Goal: Information Seeking & Learning: Learn about a topic

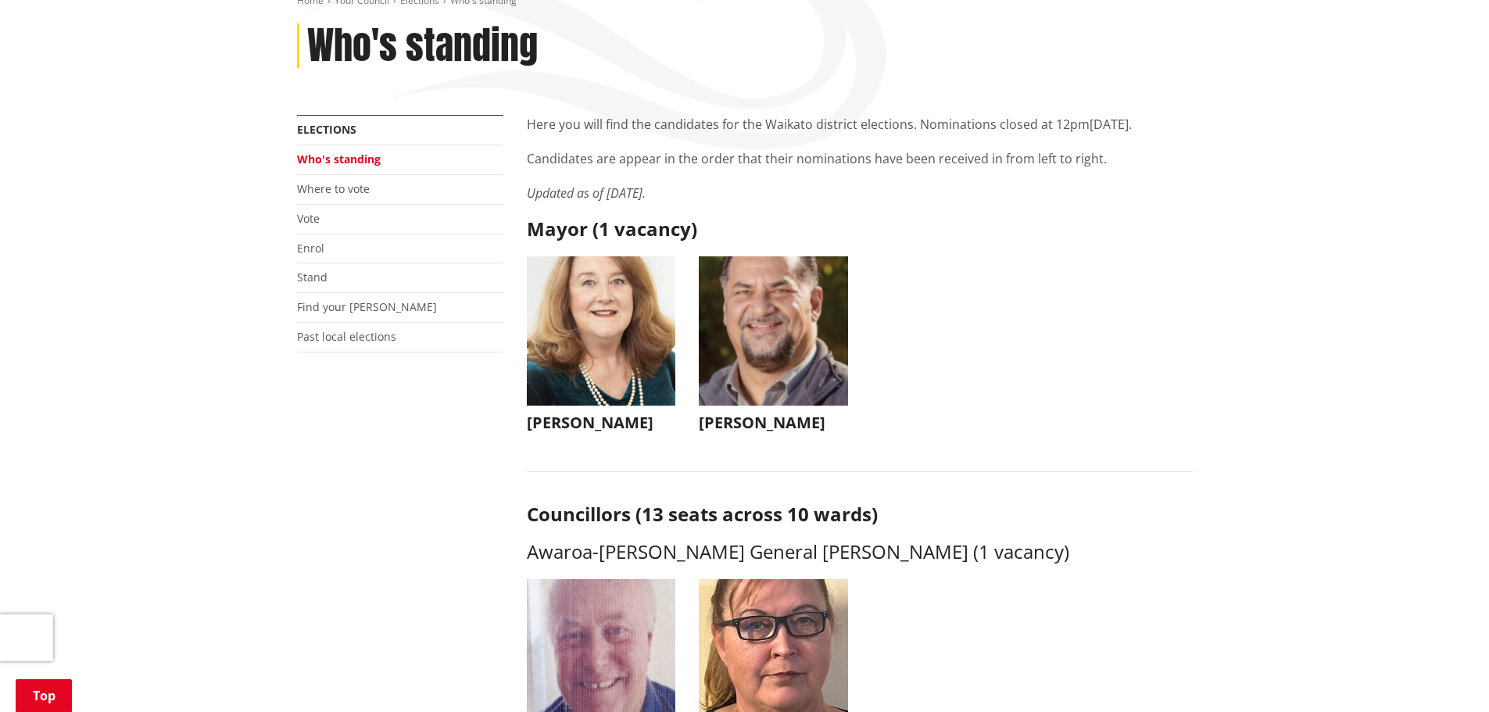
scroll to position [234, 0]
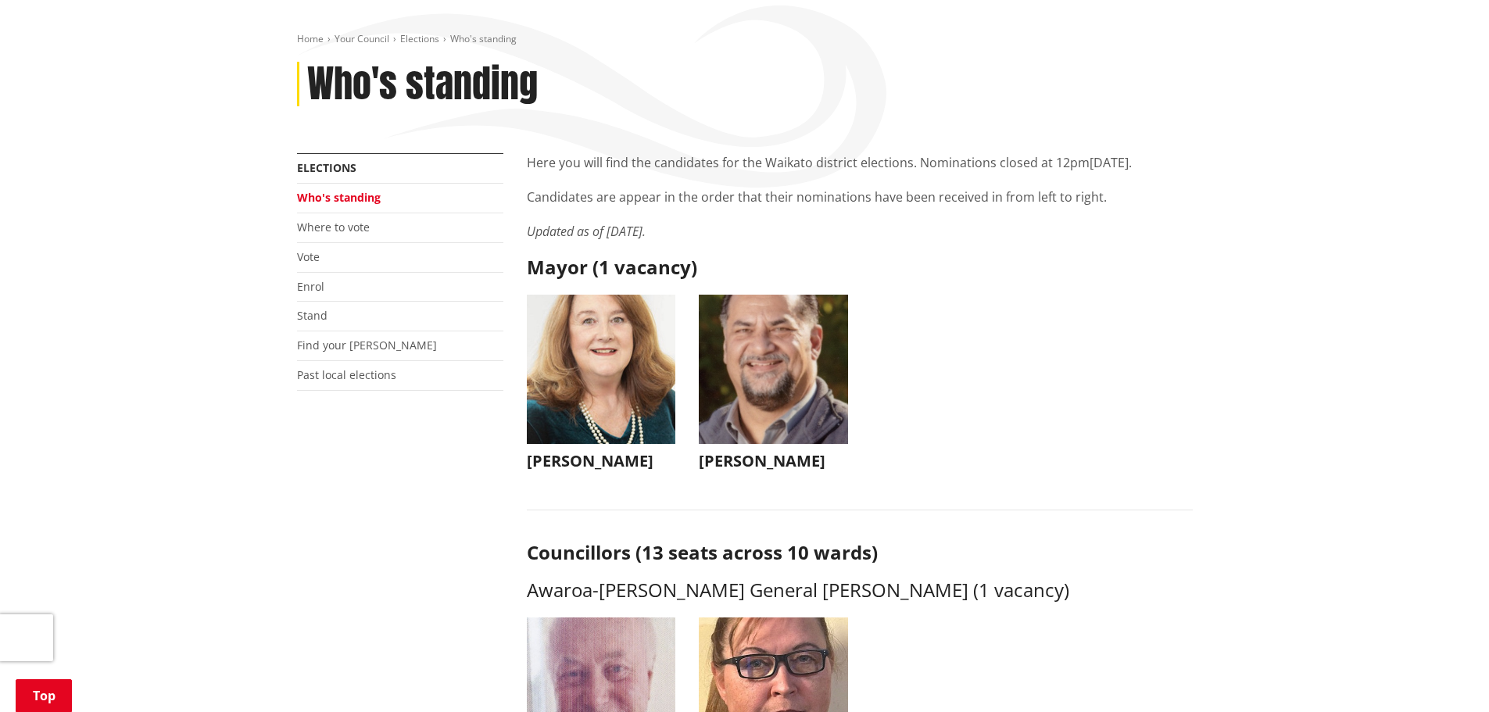
click at [608, 315] on img "button" at bounding box center [601, 369] width 149 height 149
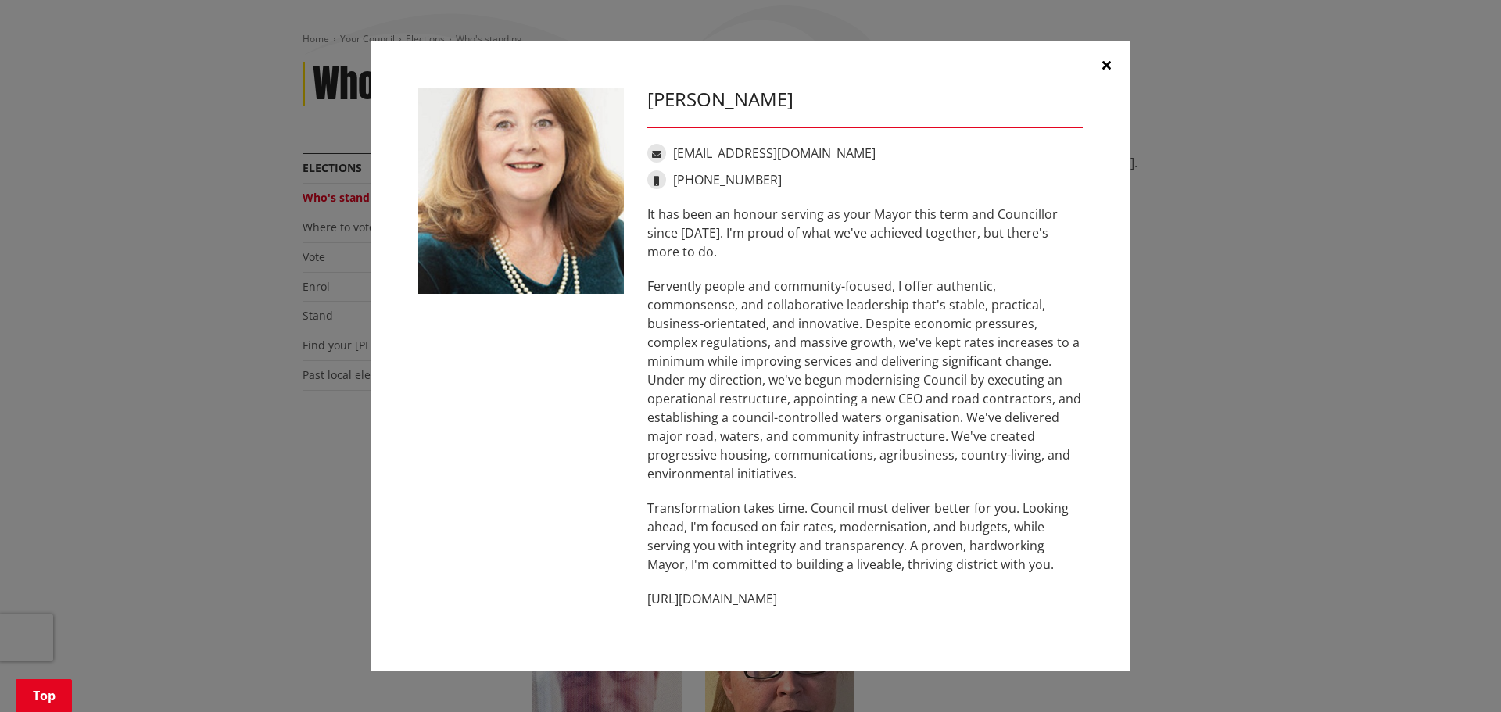
click at [1108, 62] on icon "button" at bounding box center [1106, 65] width 9 height 13
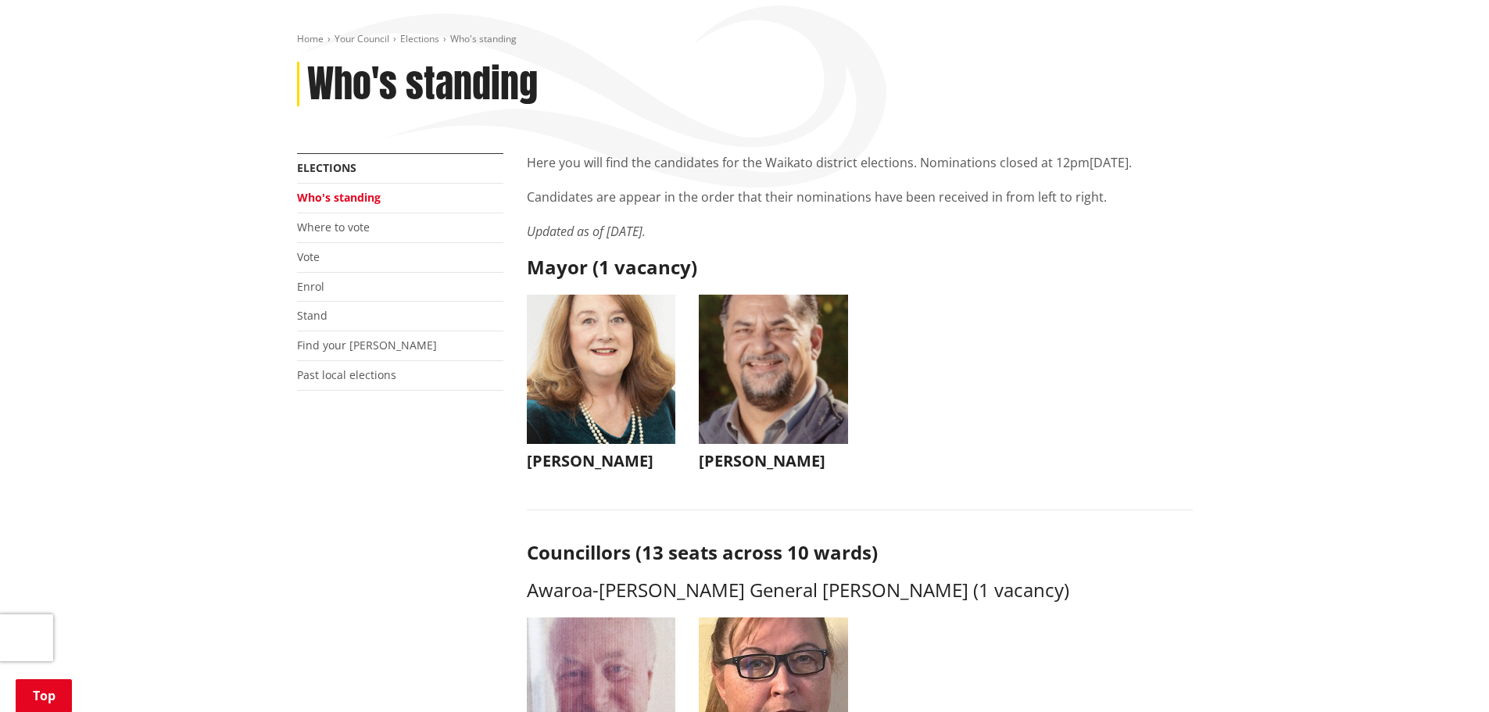
click at [771, 339] on img "button" at bounding box center [773, 369] width 149 height 149
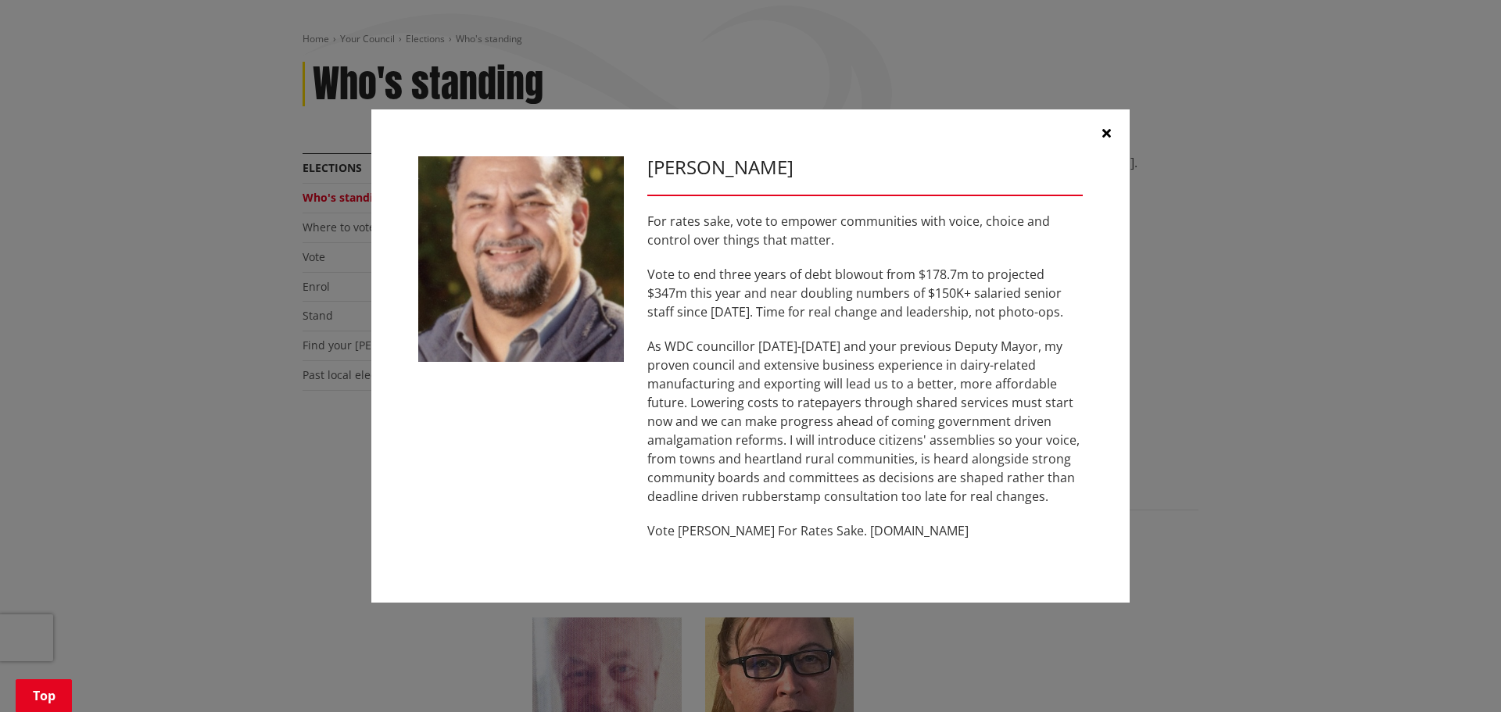
click at [1099, 130] on button "button" at bounding box center [1106, 132] width 47 height 47
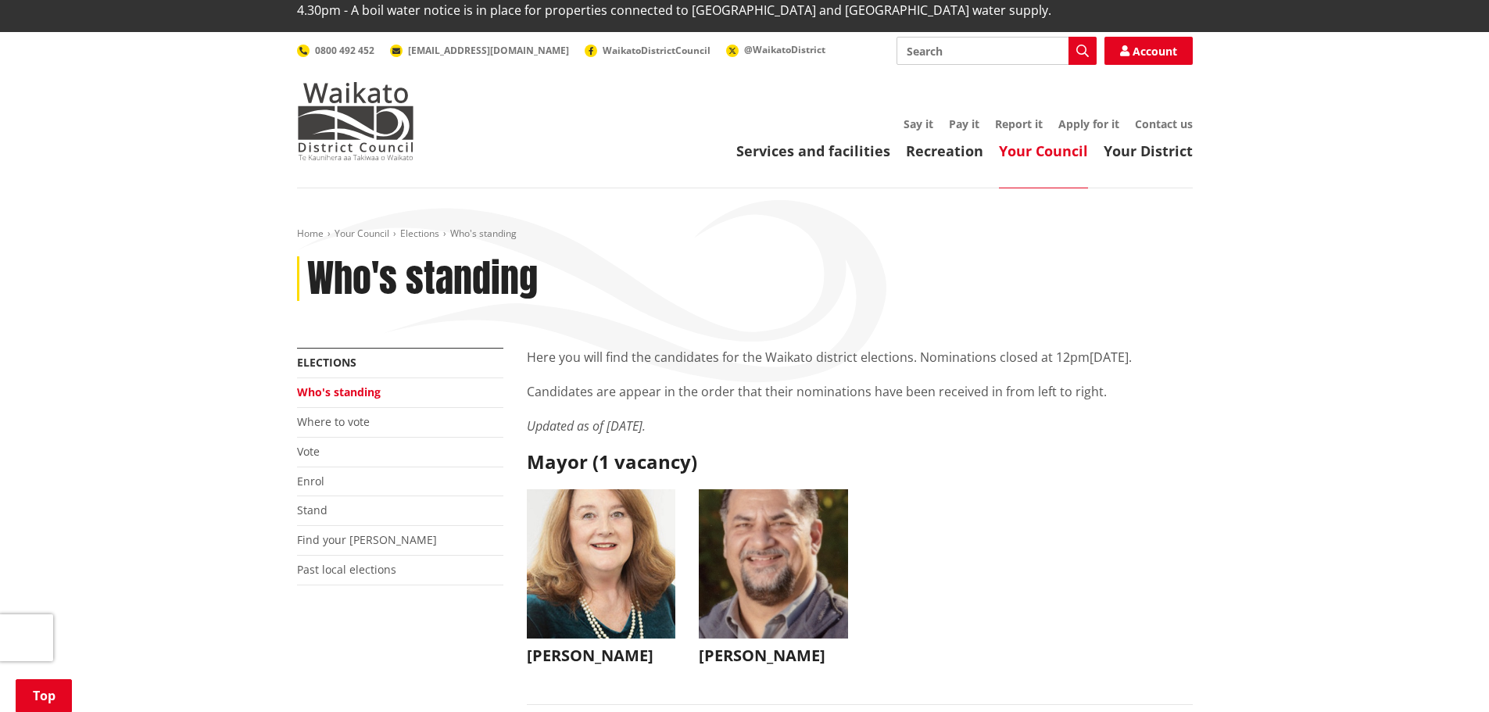
scroll to position [0, 0]
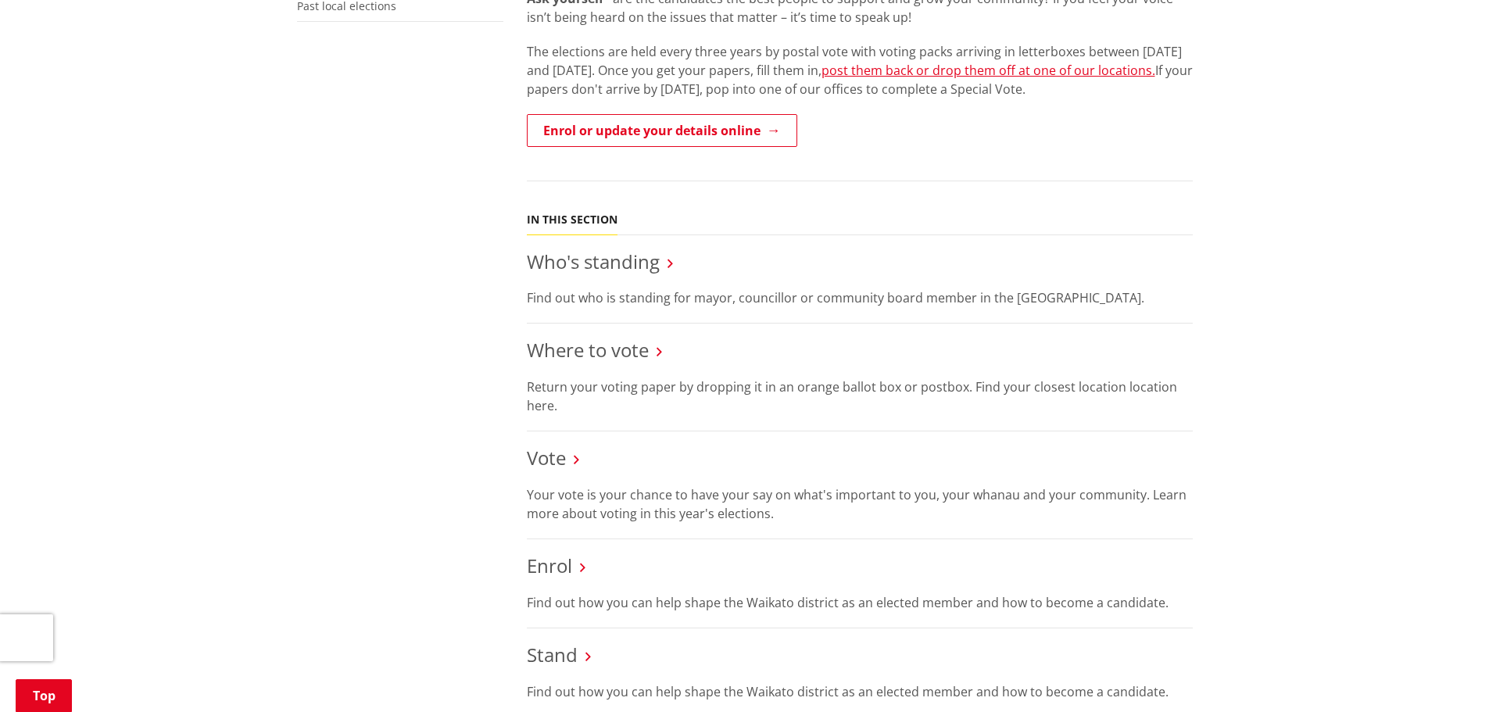
scroll to position [625, 0]
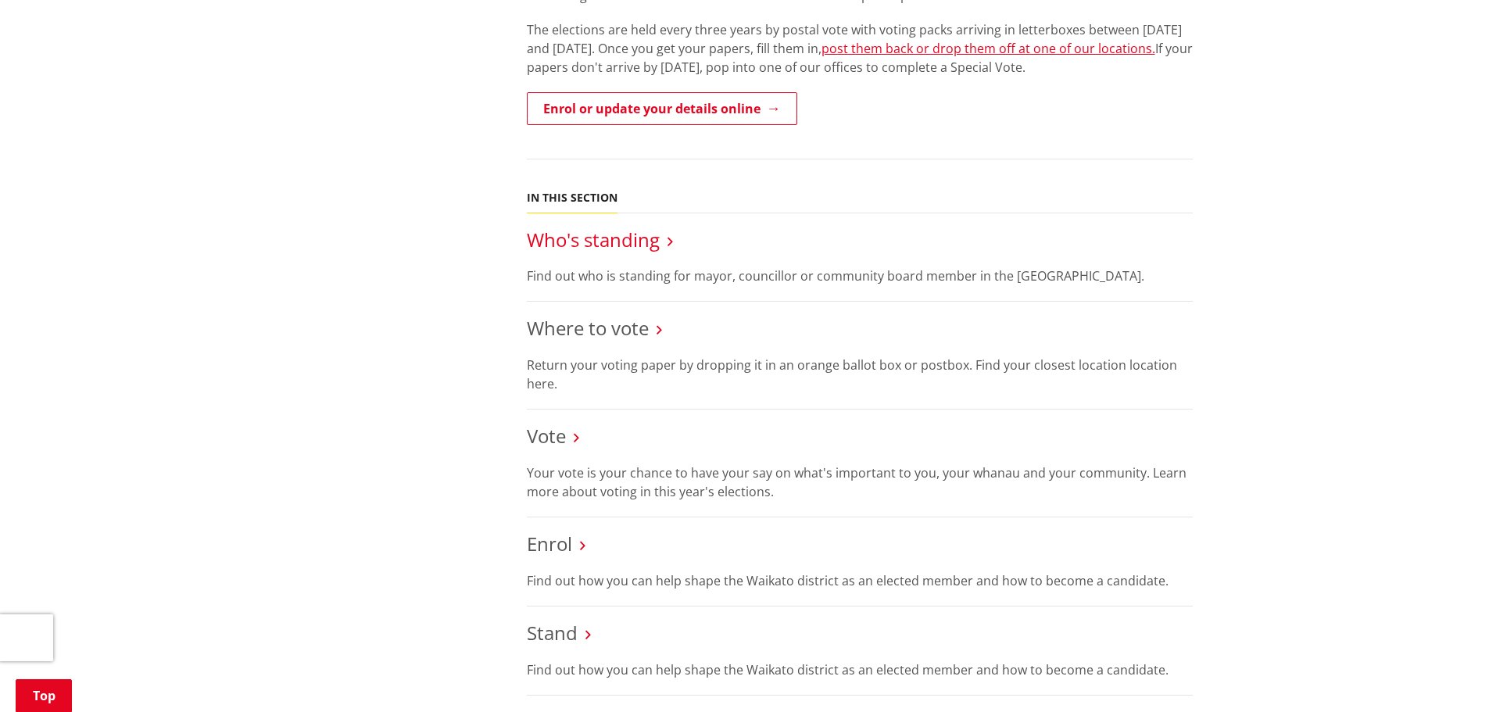
click at [583, 227] on link "Who's standing" at bounding box center [593, 240] width 133 height 26
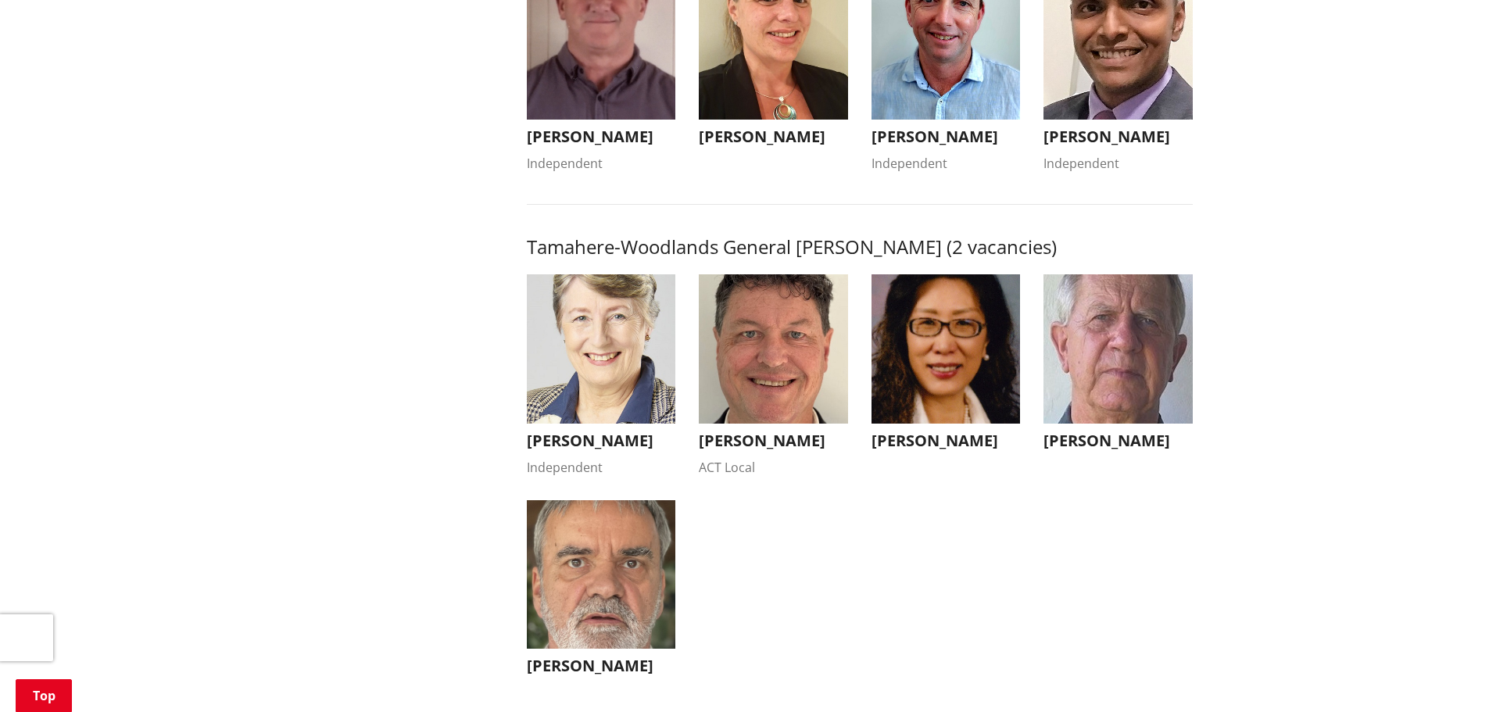
scroll to position [1485, 0]
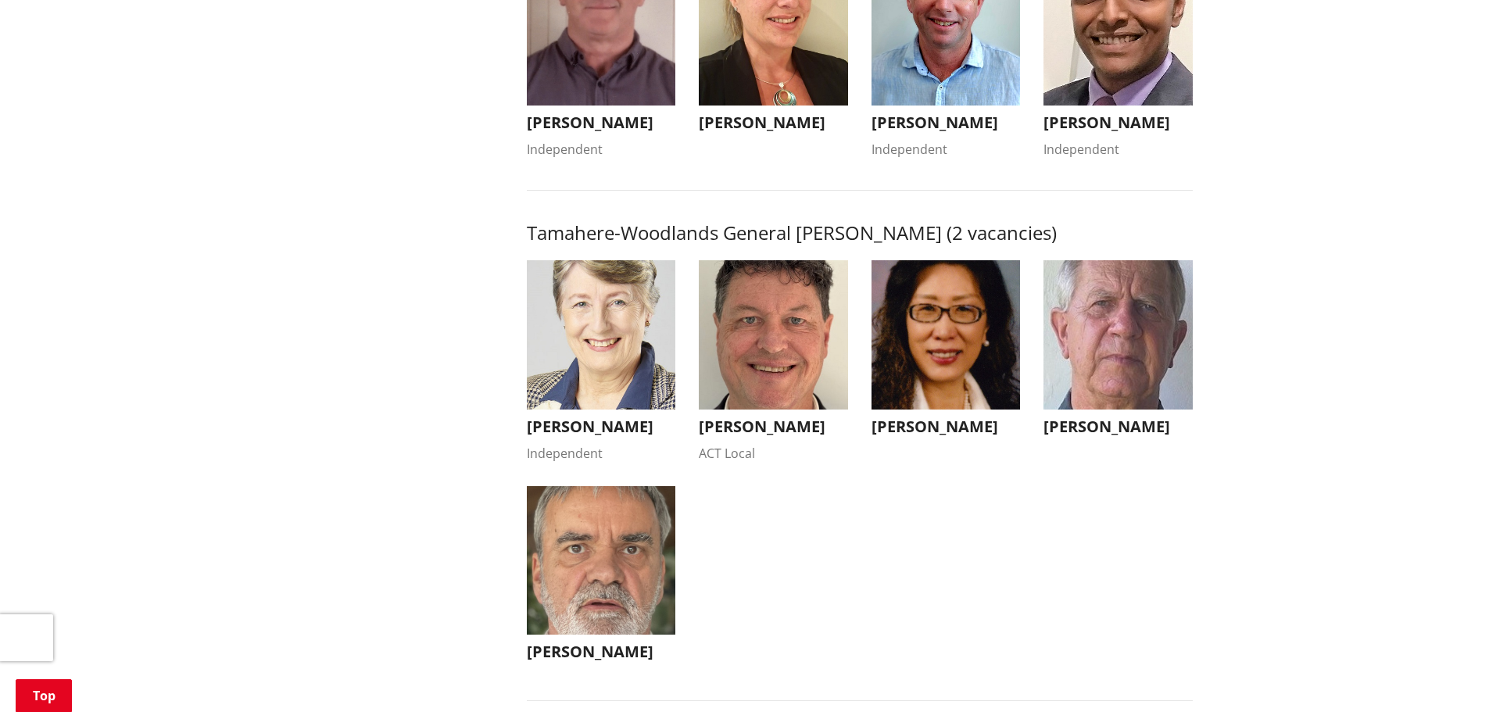
click at [608, 347] on img "button" at bounding box center [601, 334] width 149 height 149
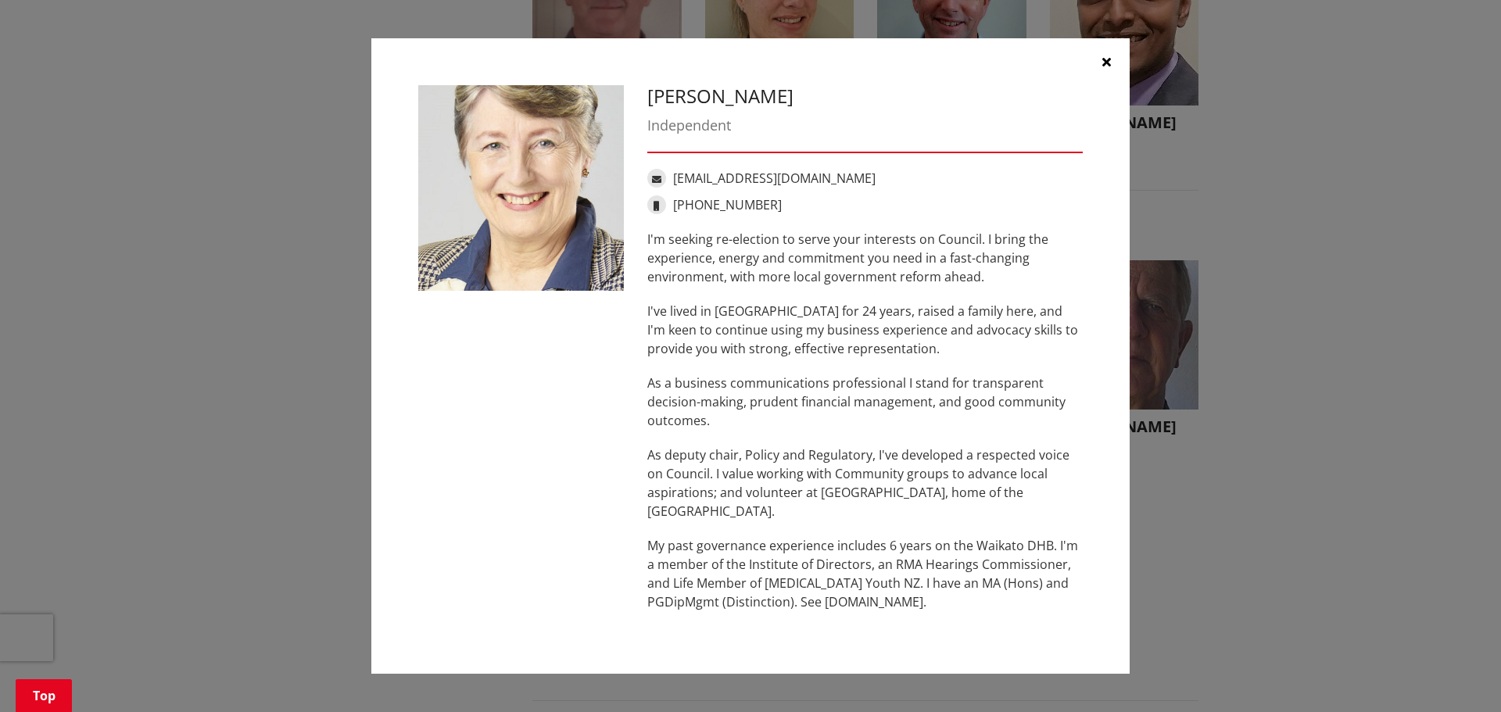
click at [1105, 63] on icon "button" at bounding box center [1106, 61] width 9 height 13
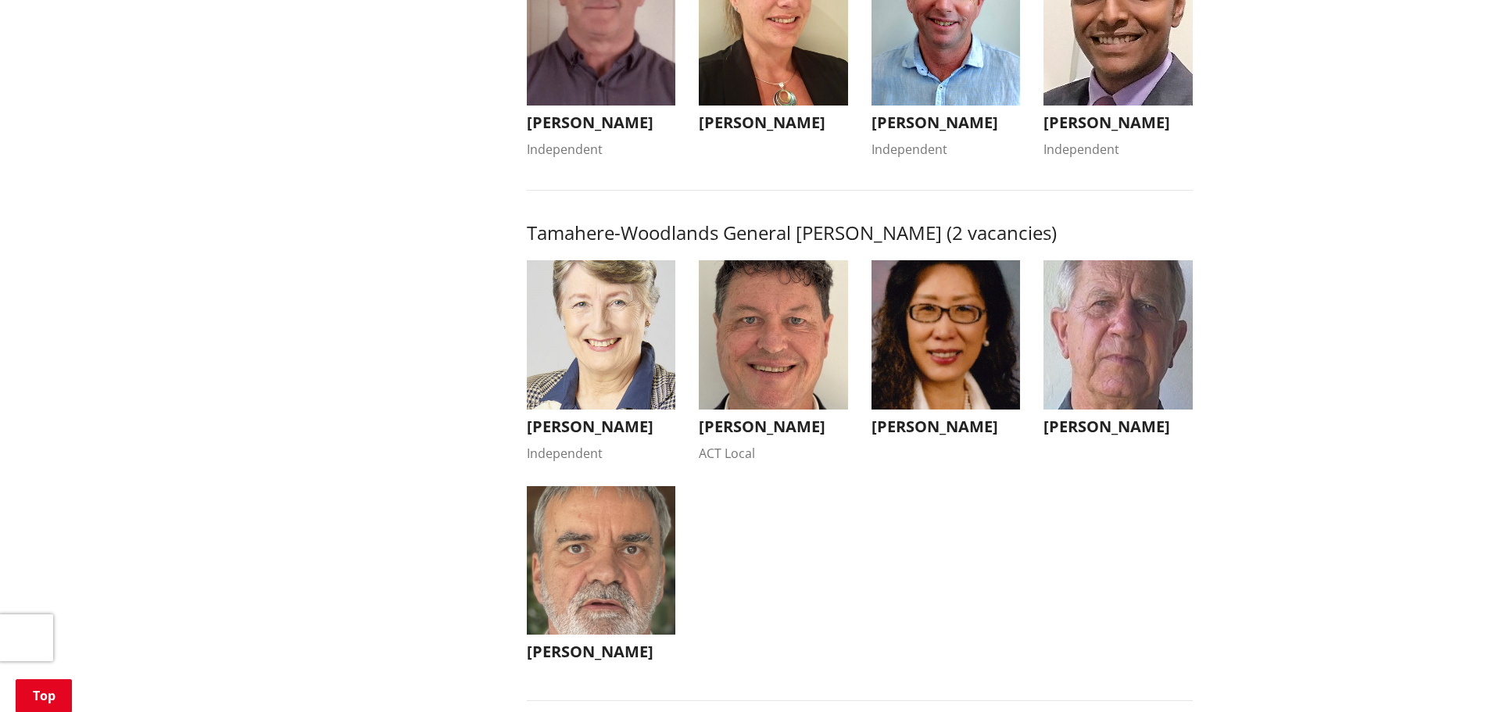
click at [767, 341] on img "button" at bounding box center [773, 334] width 149 height 149
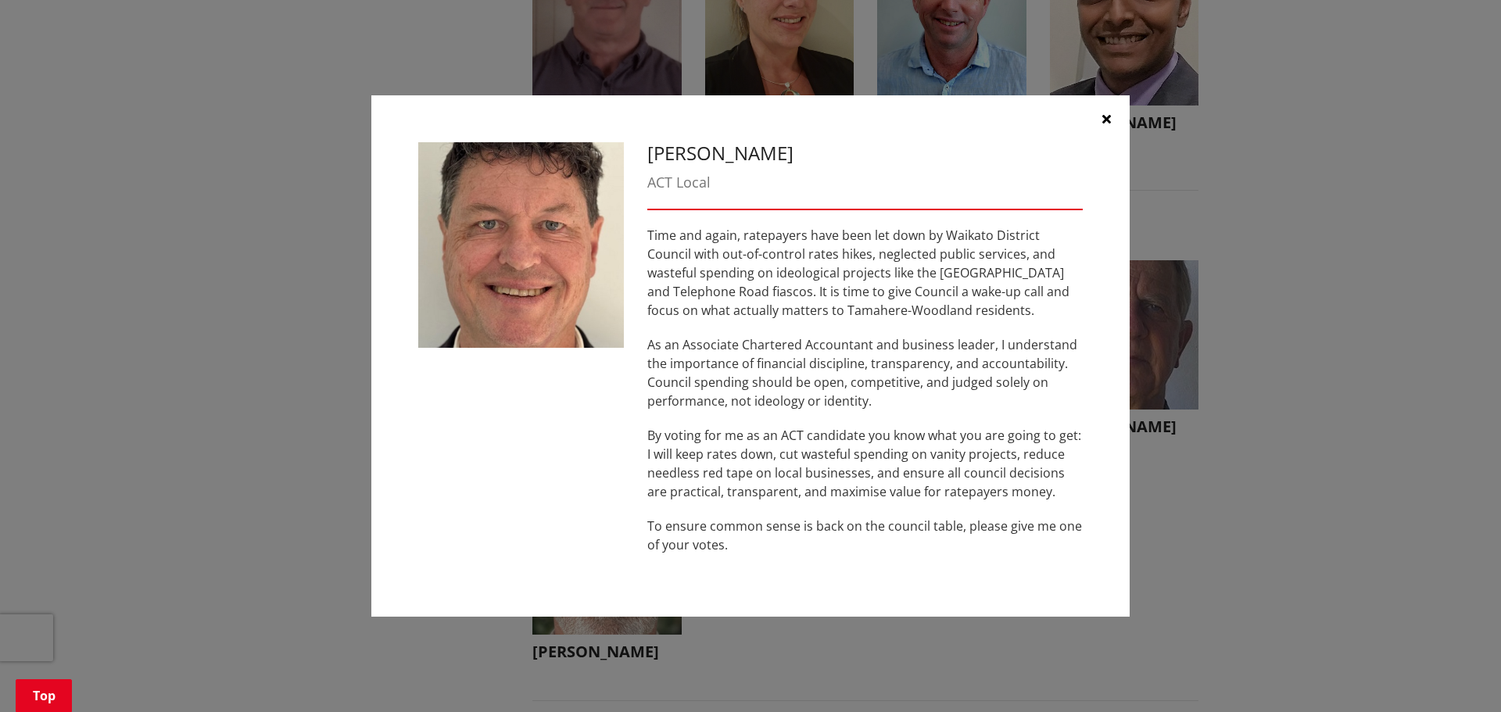
click at [1110, 113] on icon "button" at bounding box center [1106, 119] width 9 height 13
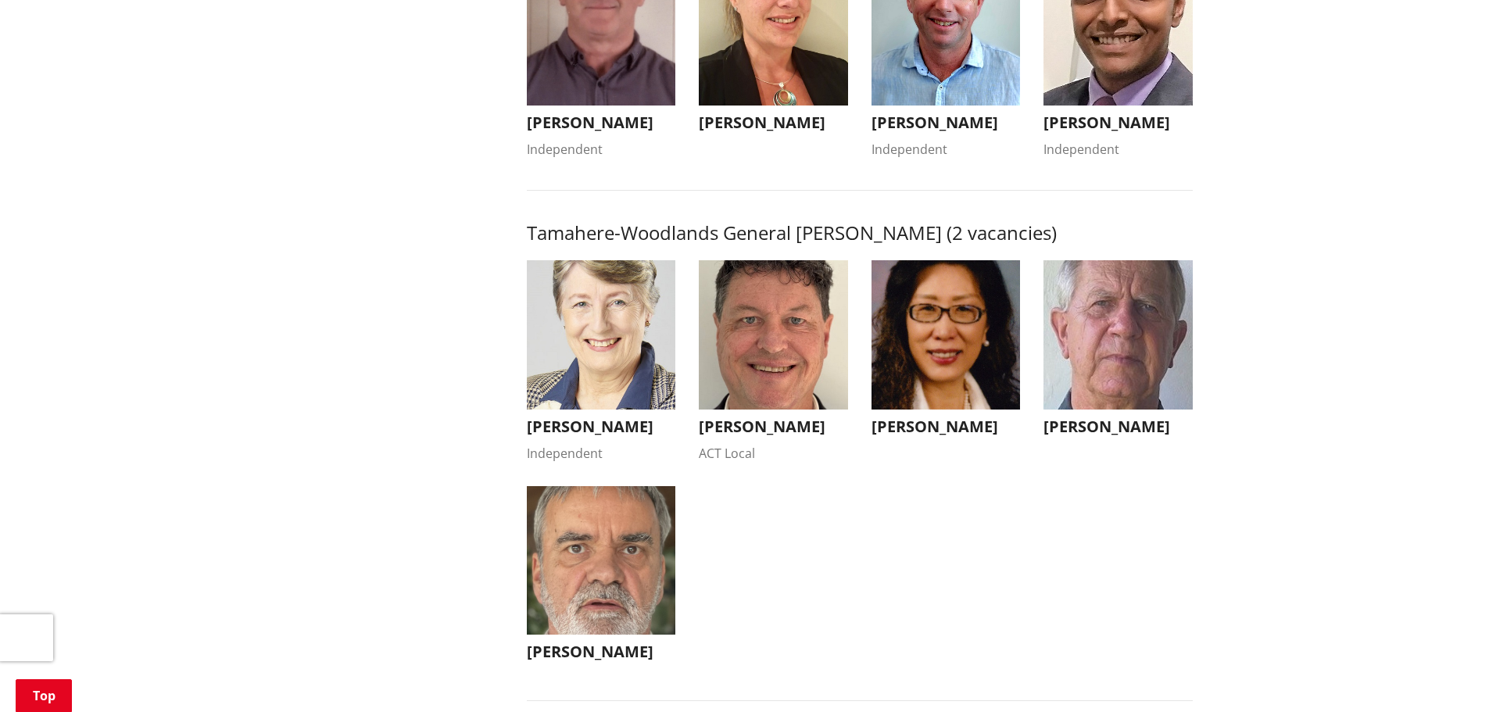
click at [954, 324] on img "button" at bounding box center [946, 334] width 149 height 149
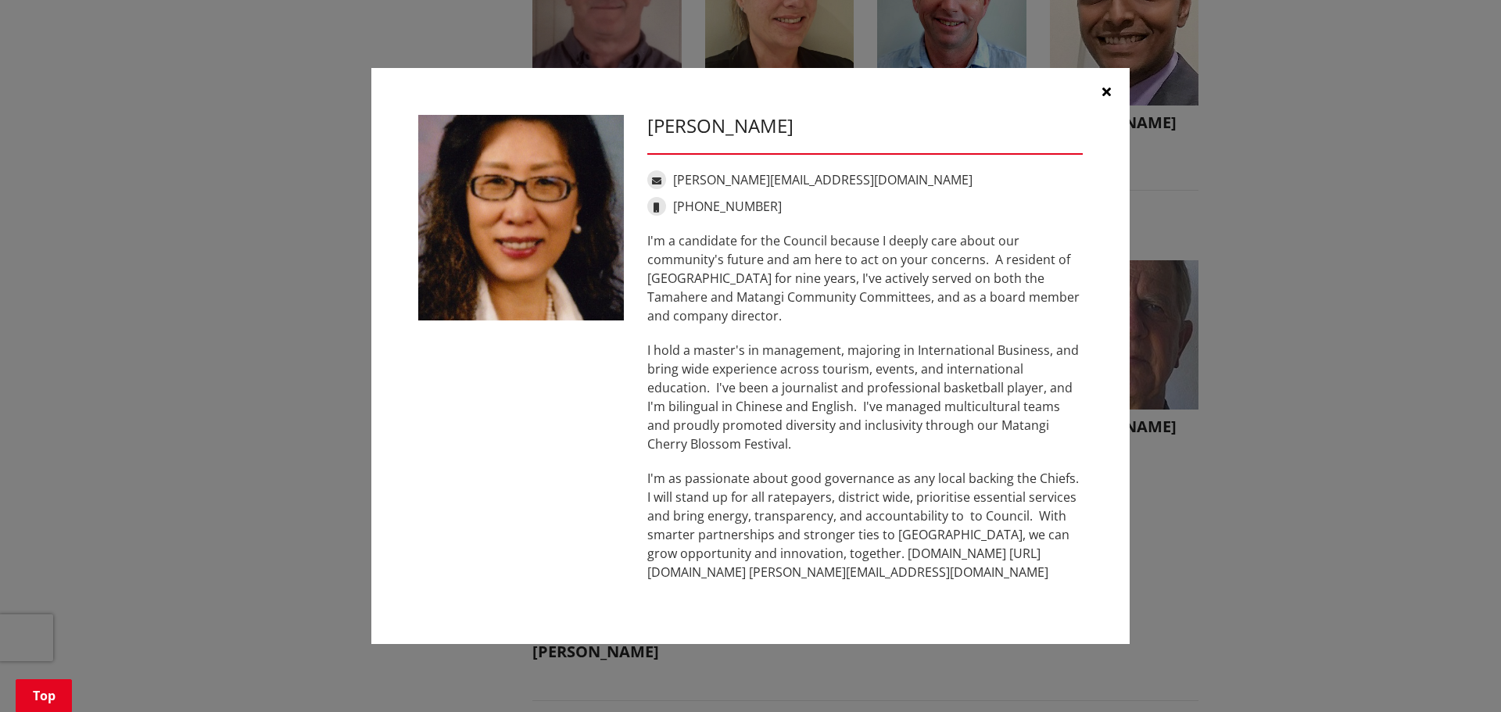
click at [1109, 88] on icon "button" at bounding box center [1106, 91] width 9 height 13
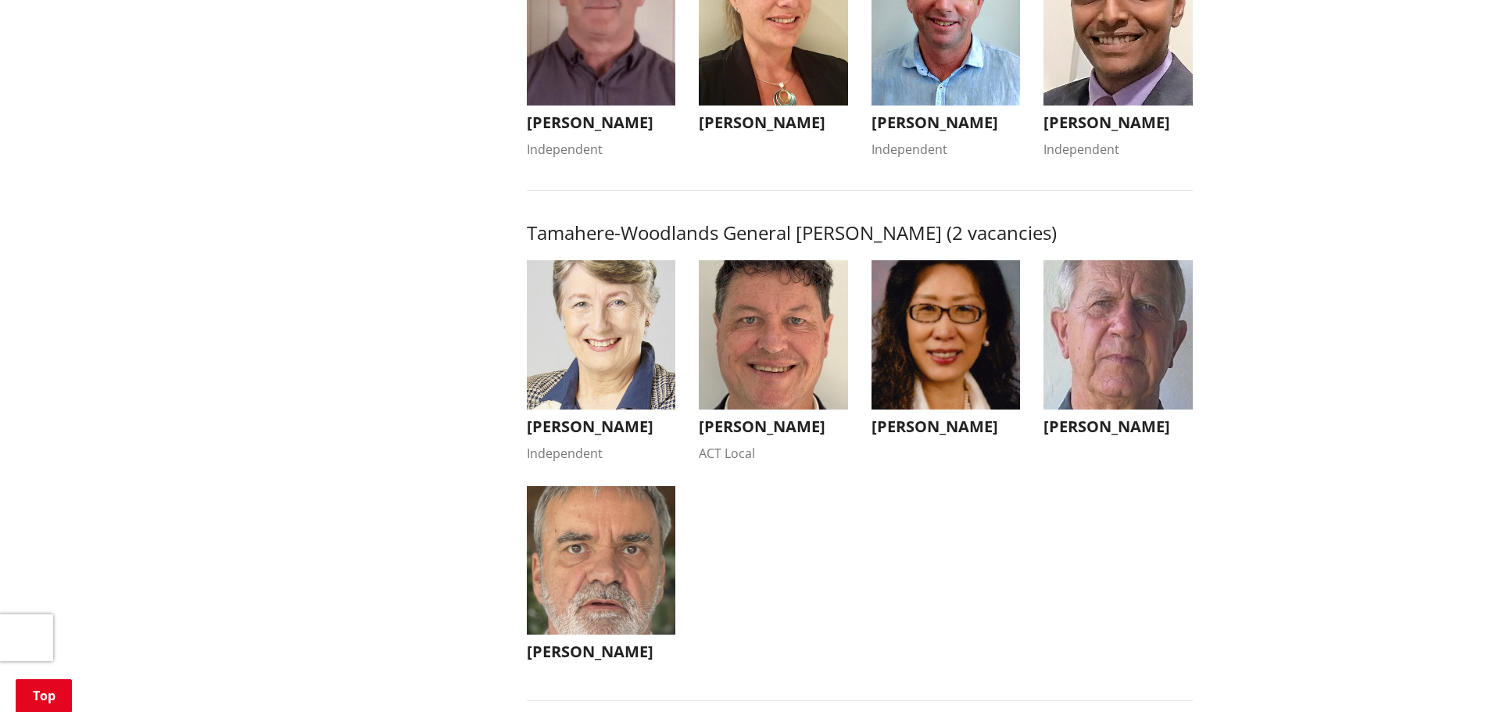
click at [1119, 346] on img "button" at bounding box center [1118, 334] width 149 height 149
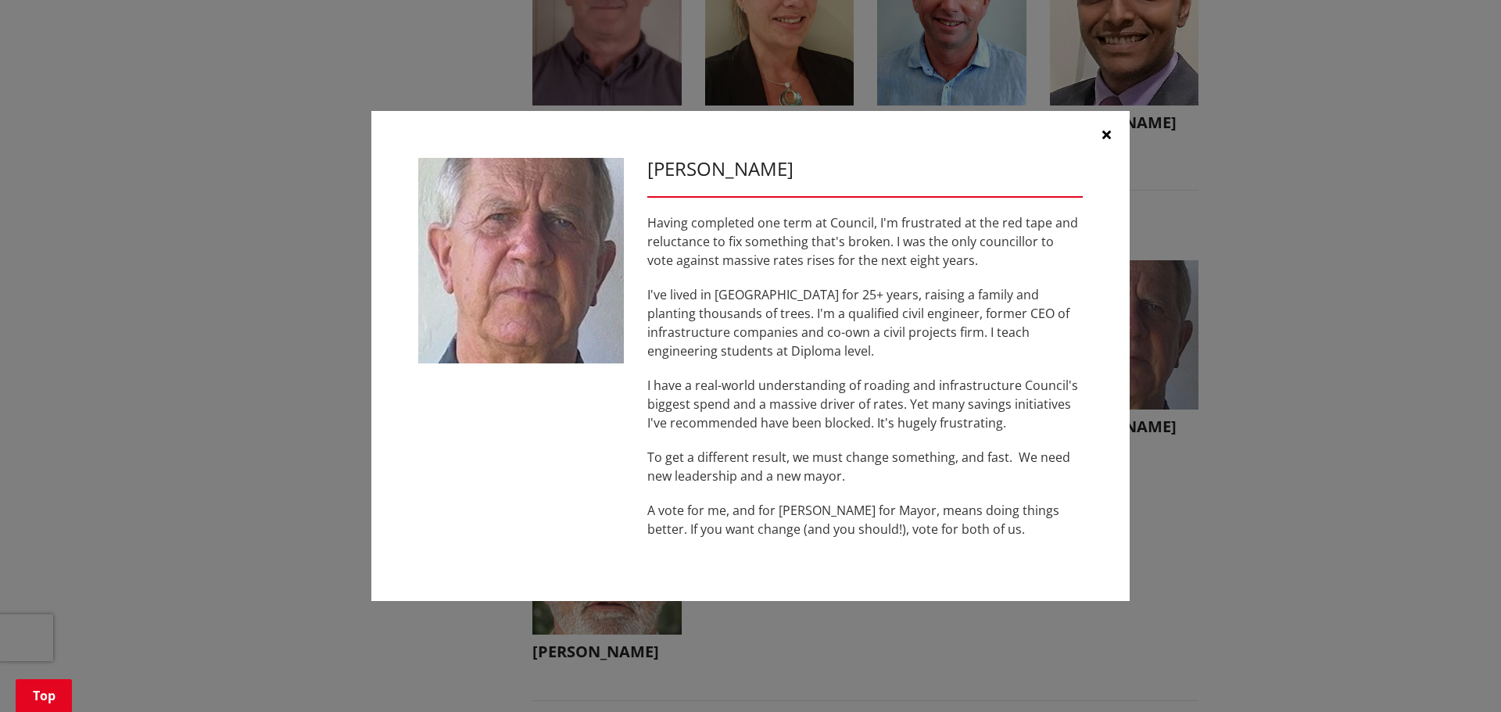
click at [1108, 128] on icon "button" at bounding box center [1106, 134] width 9 height 13
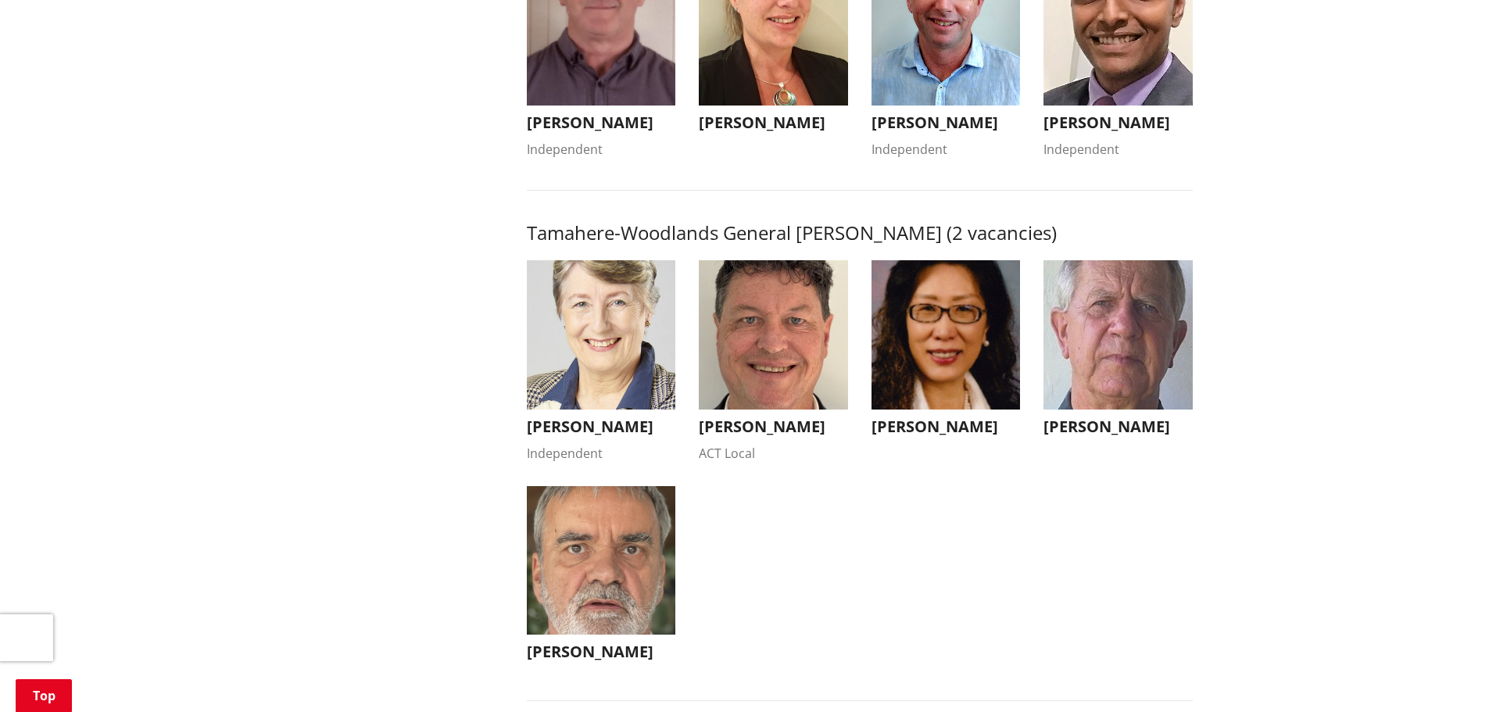
click at [591, 568] on img "button" at bounding box center [601, 560] width 149 height 149
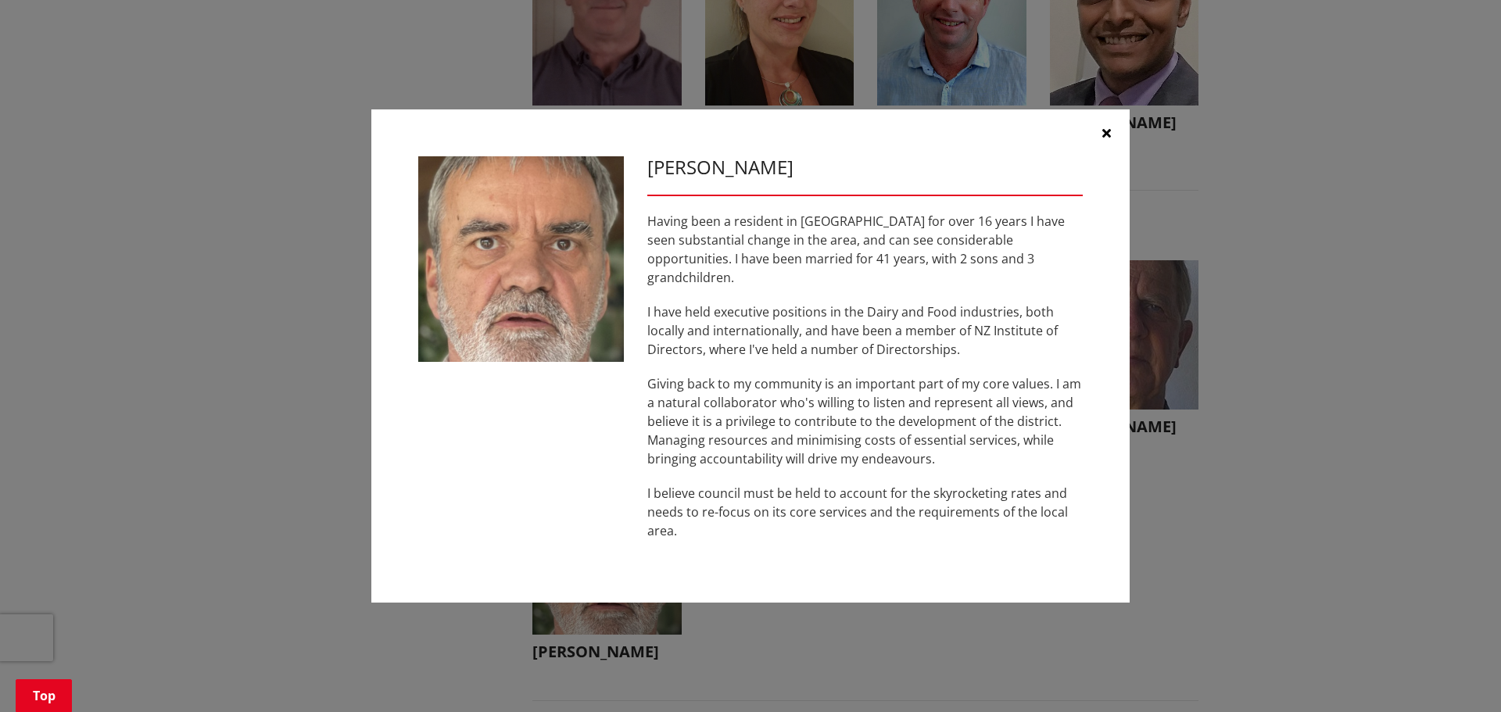
click at [1101, 144] on button "button" at bounding box center [1106, 132] width 47 height 47
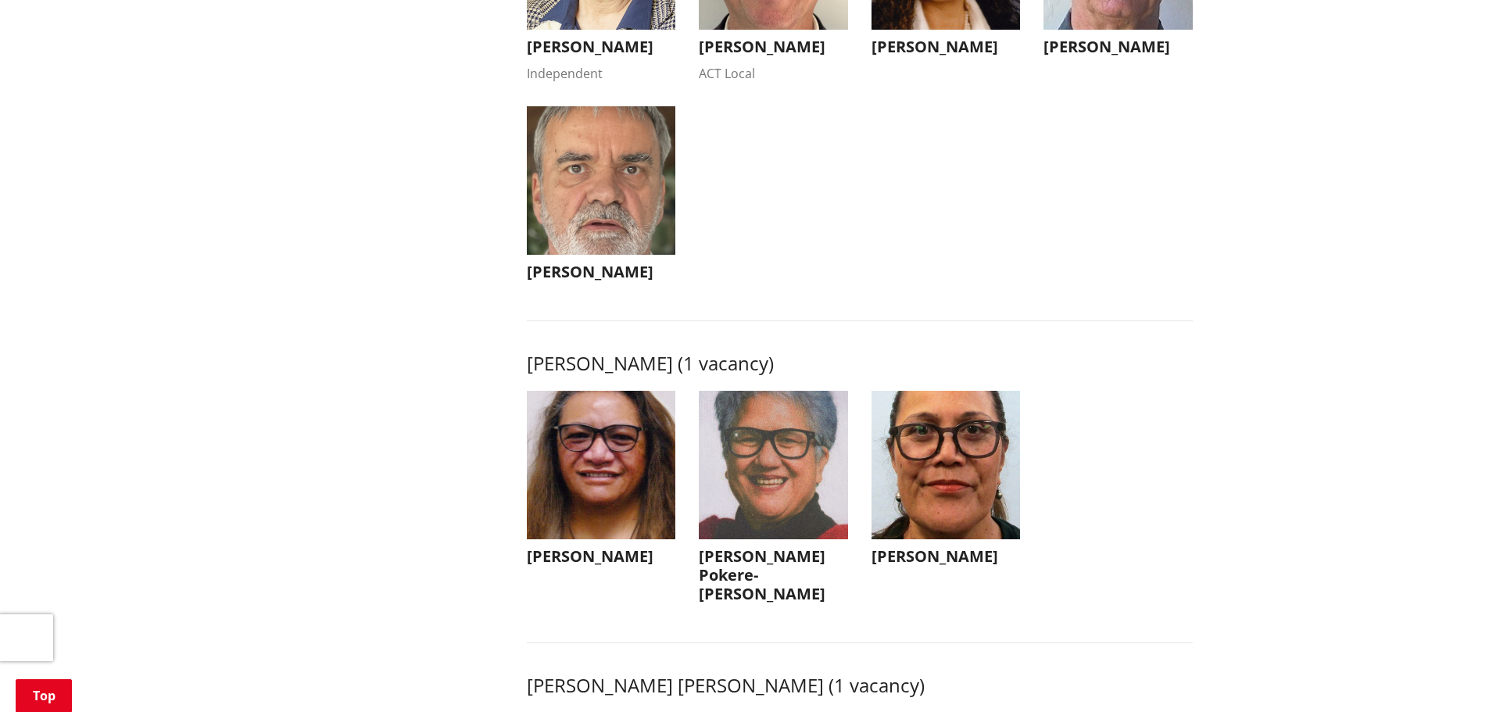
scroll to position [1876, 0]
